Goal: Information Seeking & Learning: Understand process/instructions

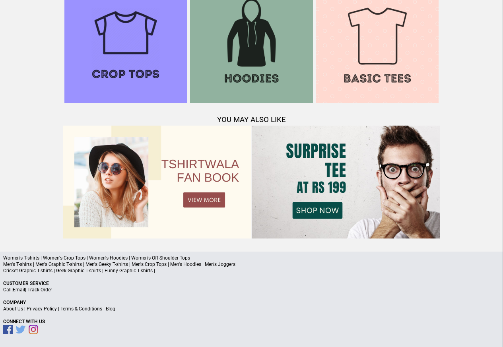
scroll to position [767, 0]
click at [77, 310] on link "Terms & Conditions" at bounding box center [81, 309] width 42 height 6
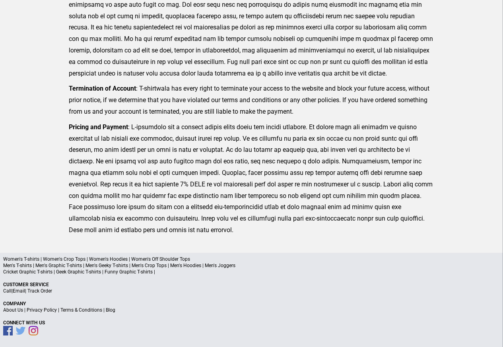
scroll to position [195, 0]
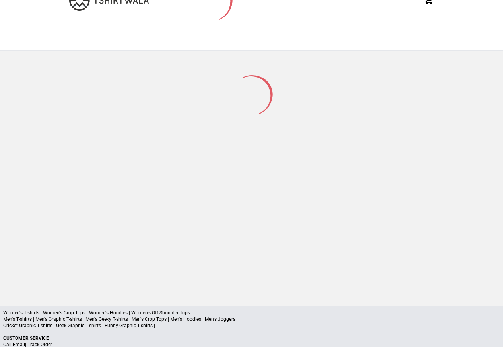
scroll to position [104, 0]
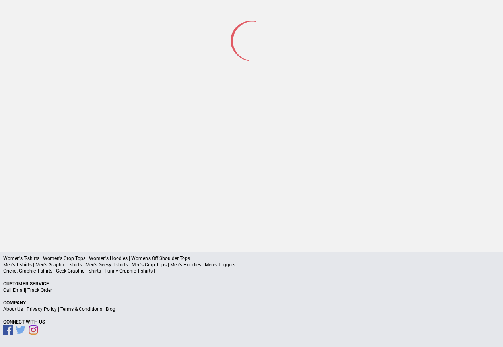
click at [43, 309] on link "Privacy Policy" at bounding box center [42, 309] width 30 height 6
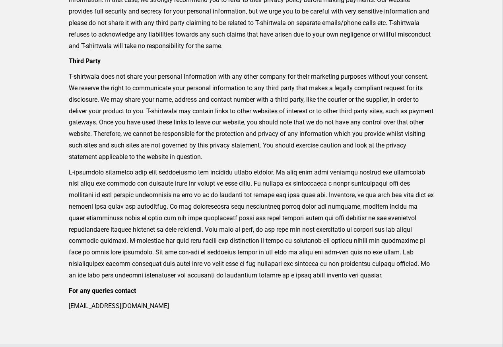
scroll to position [261, 0]
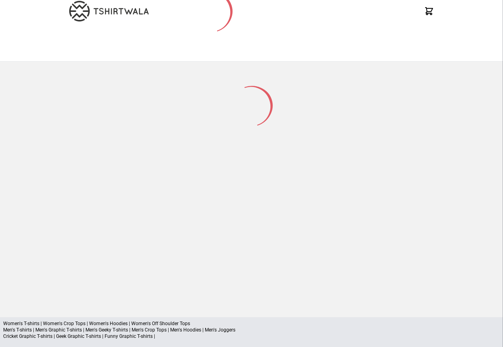
scroll to position [104, 0]
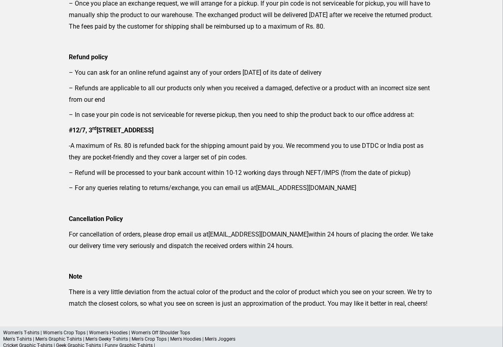
scroll to position [76, 0]
